Goal: Find specific page/section: Find specific page/section

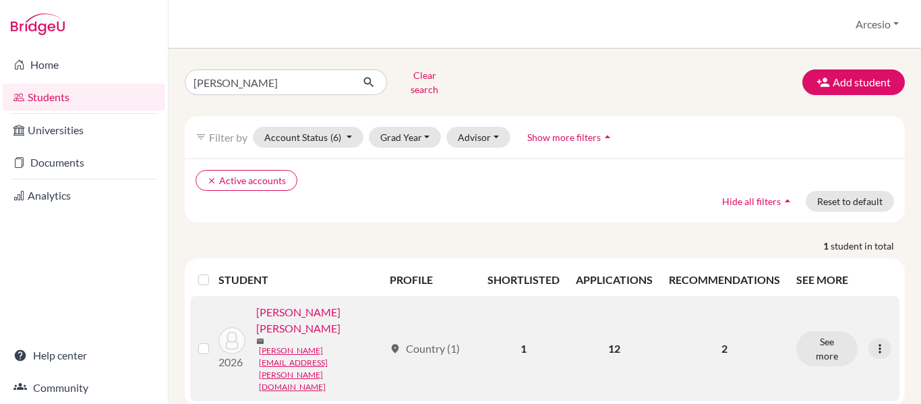
click at [328, 311] on link "[PERSON_NAME] [PERSON_NAME]" at bounding box center [319, 320] width 127 height 32
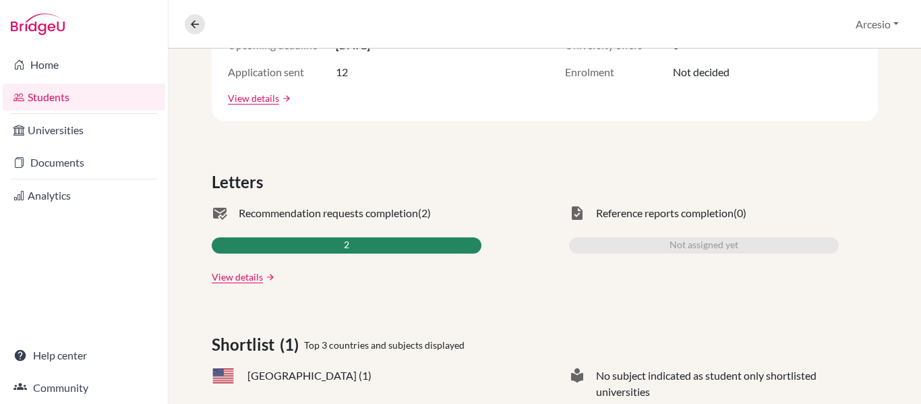
scroll to position [314, 0]
click at [250, 279] on link "View details" at bounding box center [237, 277] width 51 height 14
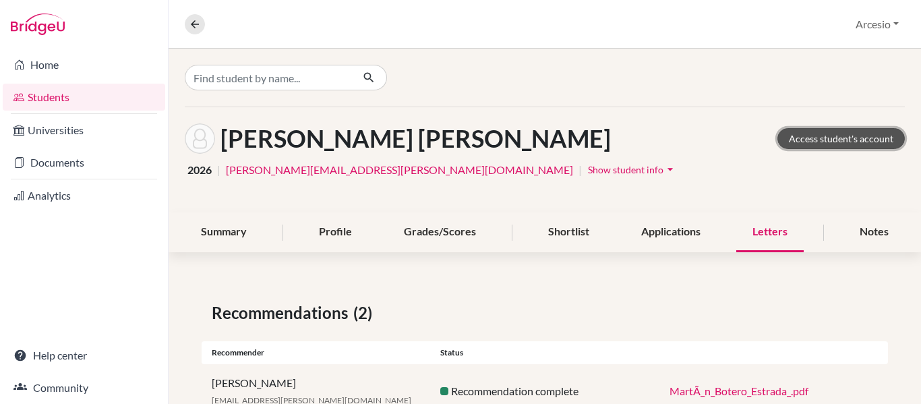
click at [804, 139] on link "Access student's account" at bounding box center [840, 138] width 127 height 21
